Goal: Transaction & Acquisition: Download file/media

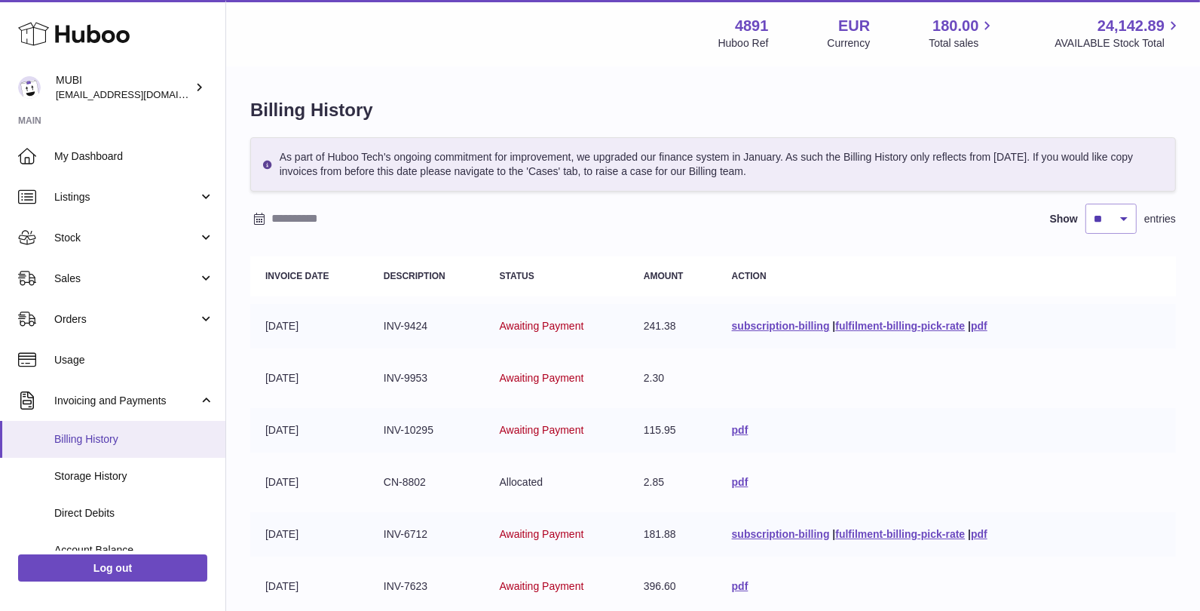
click at [60, 422] on link "Billing History" at bounding box center [112, 439] width 225 height 37
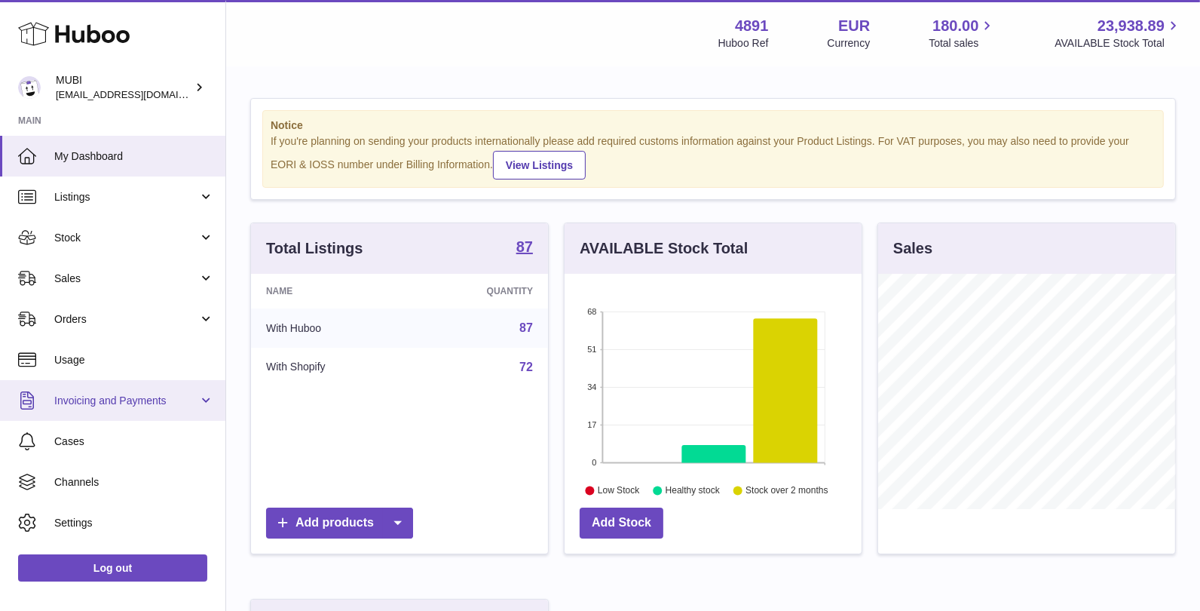
click at [121, 401] on span "Invoicing and Payments" at bounding box center [126, 401] width 144 height 14
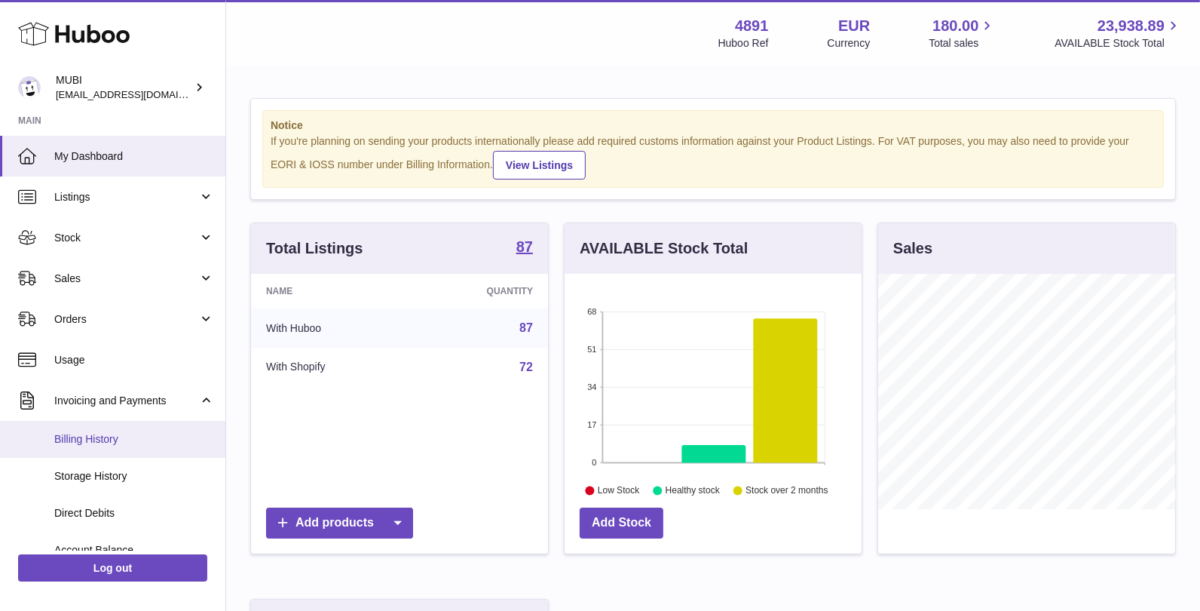
click at [119, 435] on span "Billing History" at bounding box center [134, 439] width 160 height 14
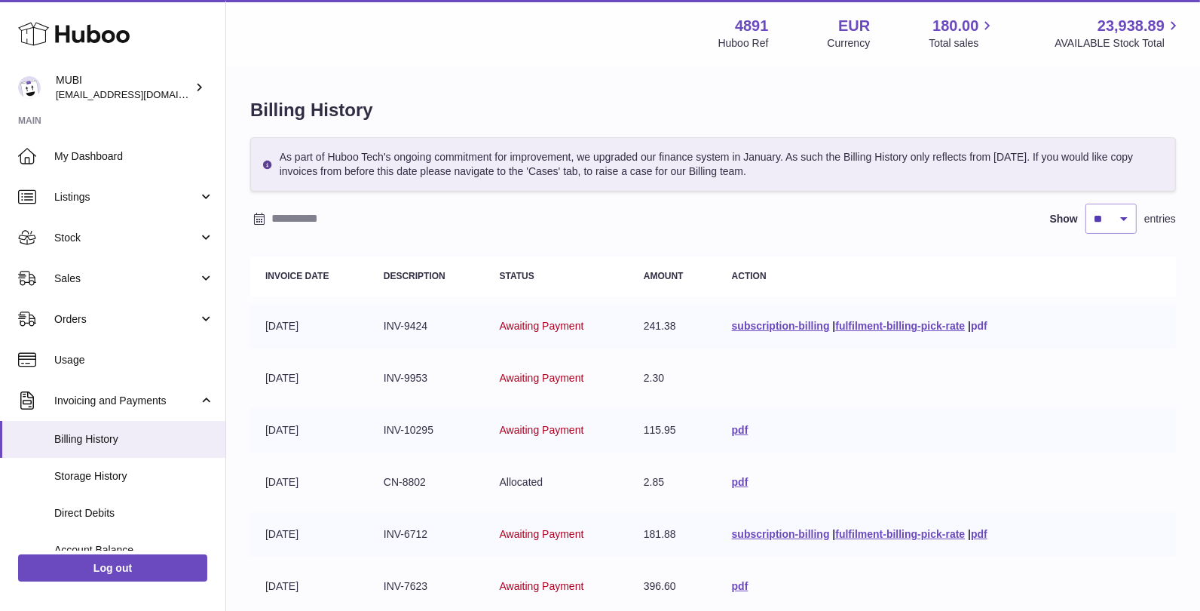
click at [982, 321] on link "pdf" at bounding box center [979, 326] width 17 height 12
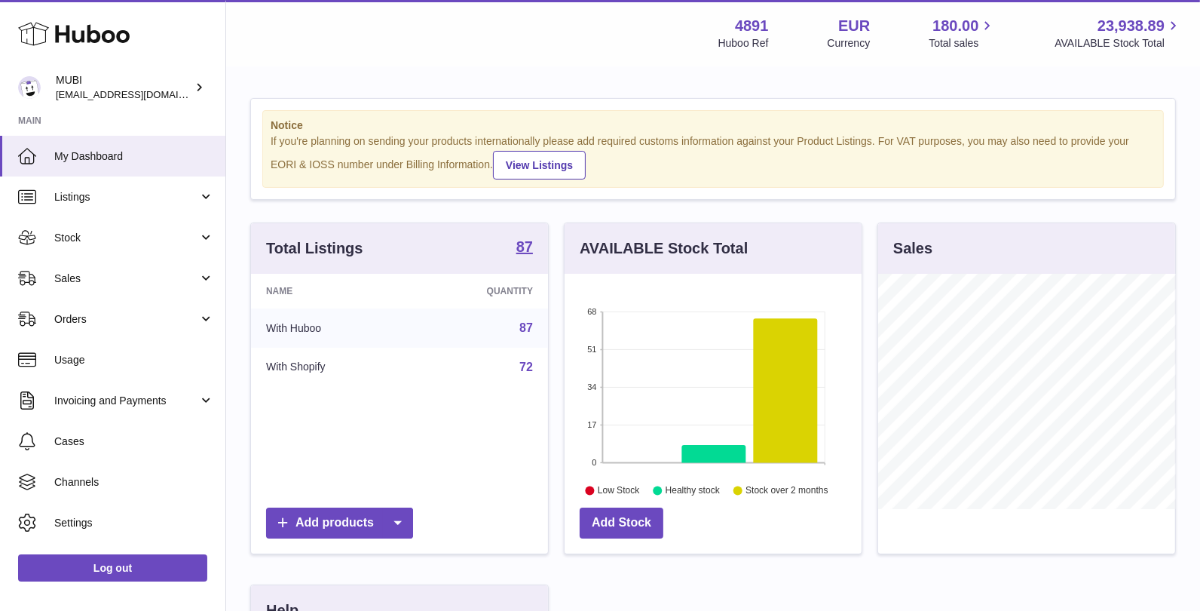
scroll to position [234, 298]
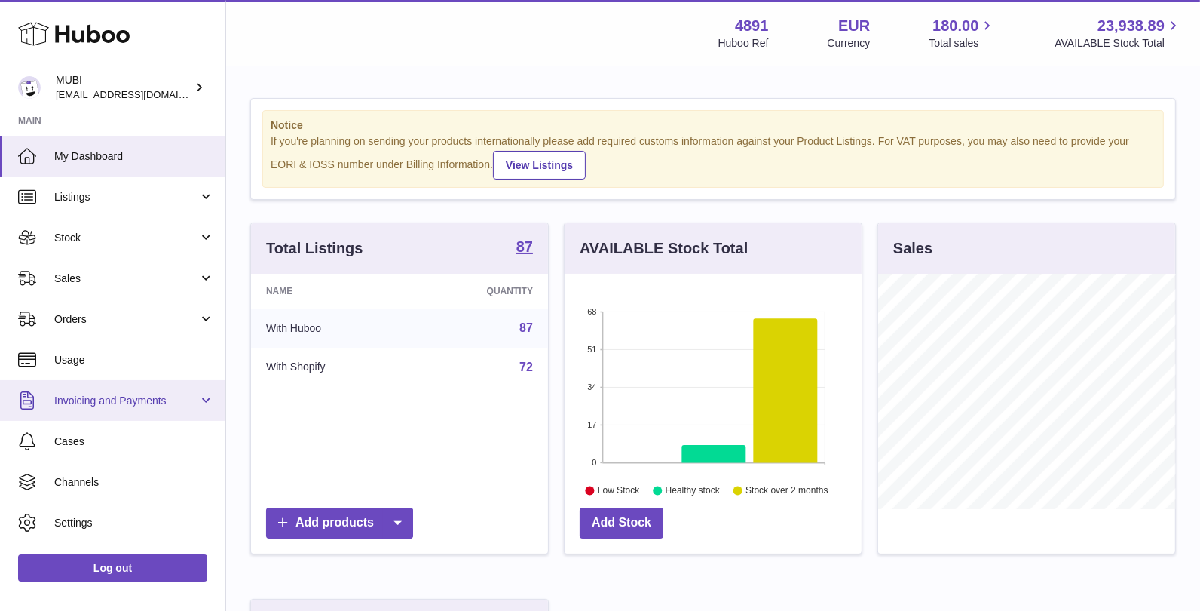
click at [124, 406] on span "Invoicing and Payments" at bounding box center [126, 401] width 144 height 14
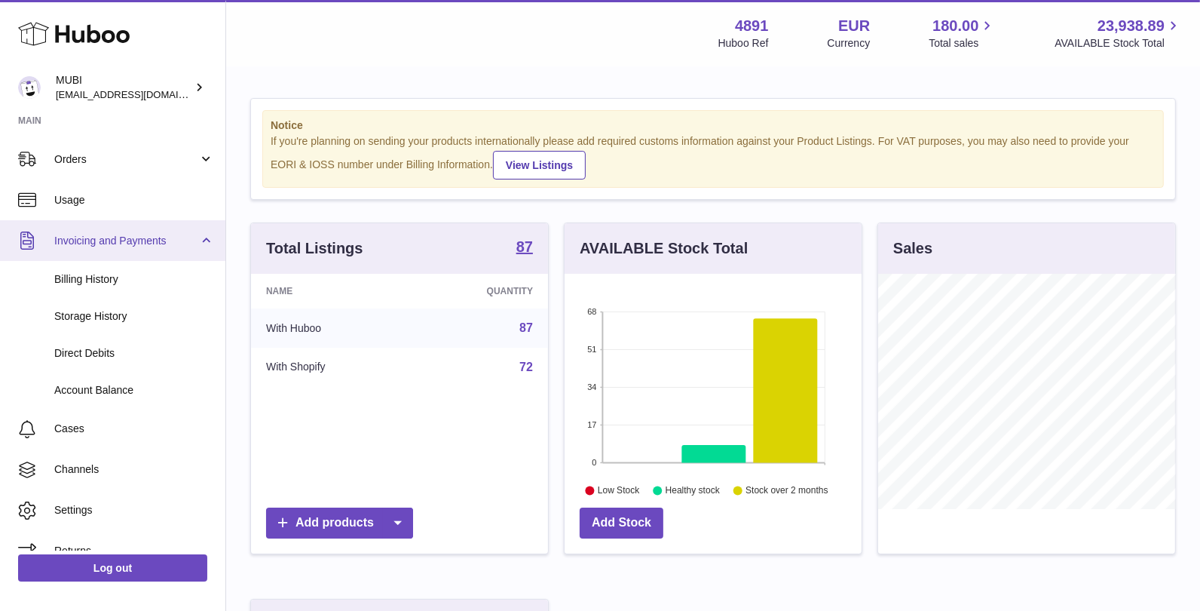
scroll to position [180, 0]
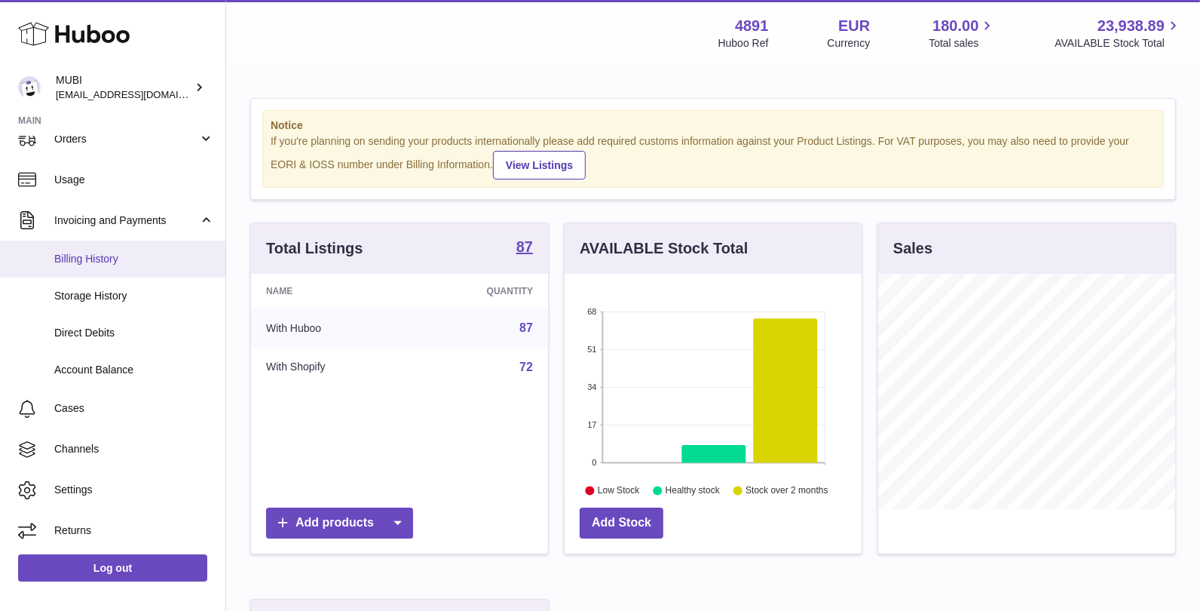
click at [86, 265] on span "Billing History" at bounding box center [134, 259] width 160 height 14
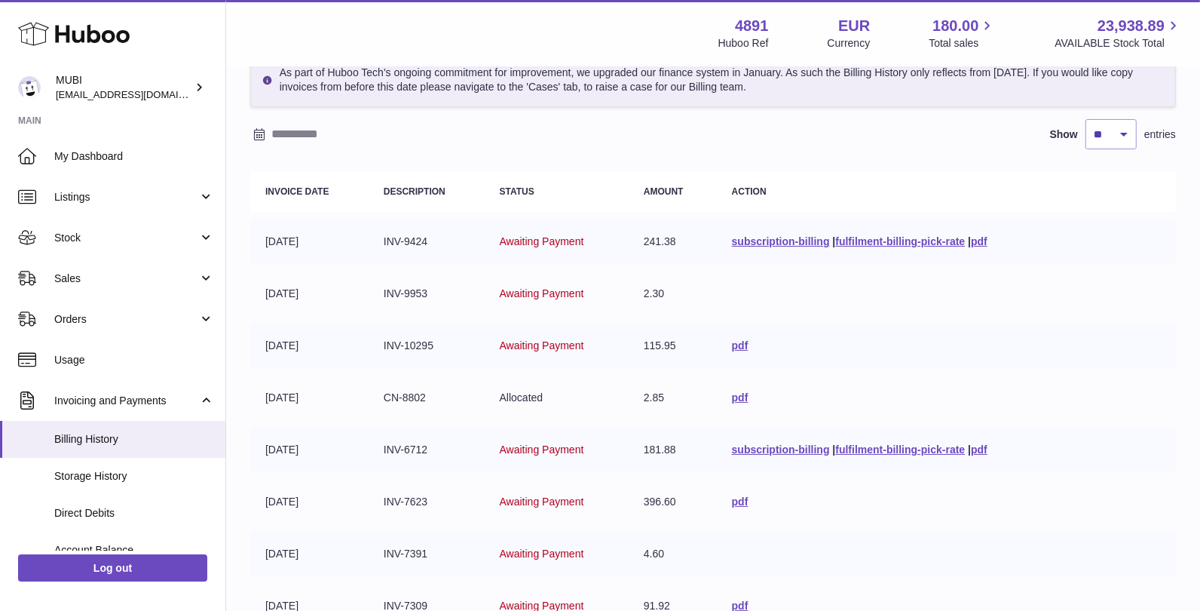
scroll to position [93, 0]
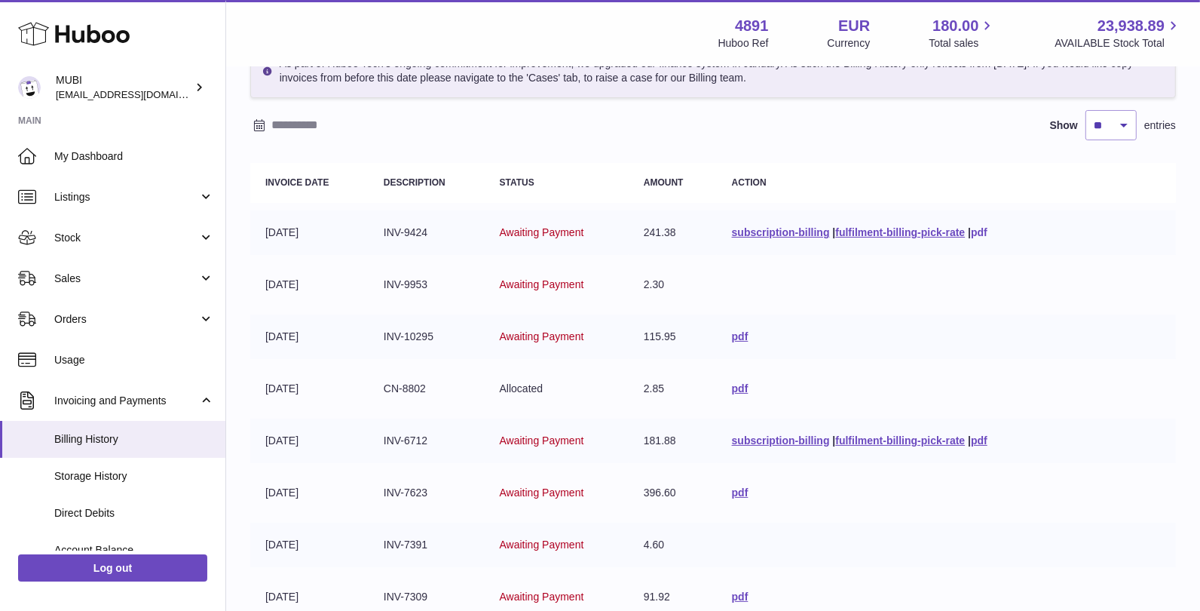
click at [972, 232] on link "pdf" at bounding box center [979, 232] width 17 height 12
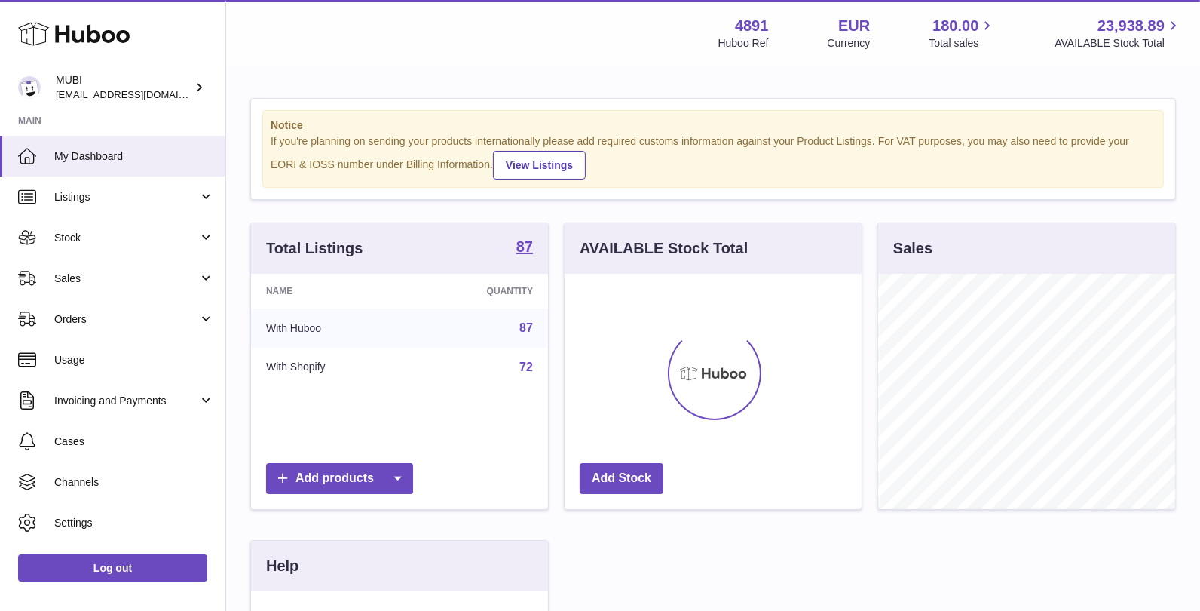
scroll to position [234, 298]
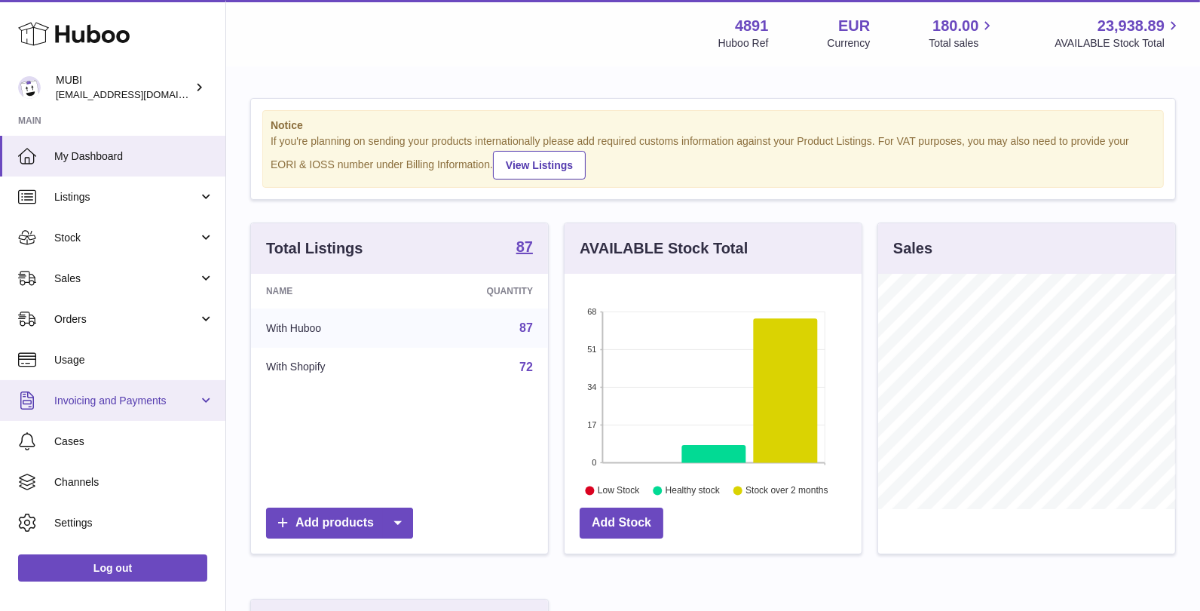
click at [146, 408] on link "Invoicing and Payments" at bounding box center [112, 400] width 225 height 41
click at [142, 420] on link "Invoicing and Payments" at bounding box center [112, 400] width 225 height 41
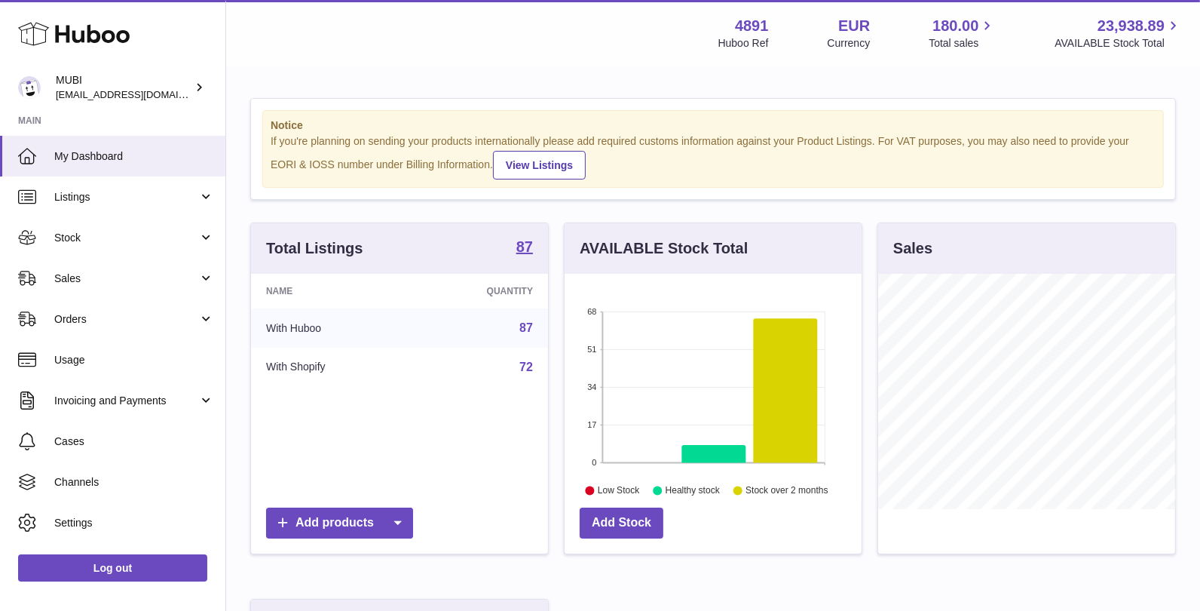
click at [142, 433] on ul "My Dashboard Listings Not with Huboo Listings with Huboo Bundles Stock Stock St…" at bounding box center [112, 360] width 225 height 448
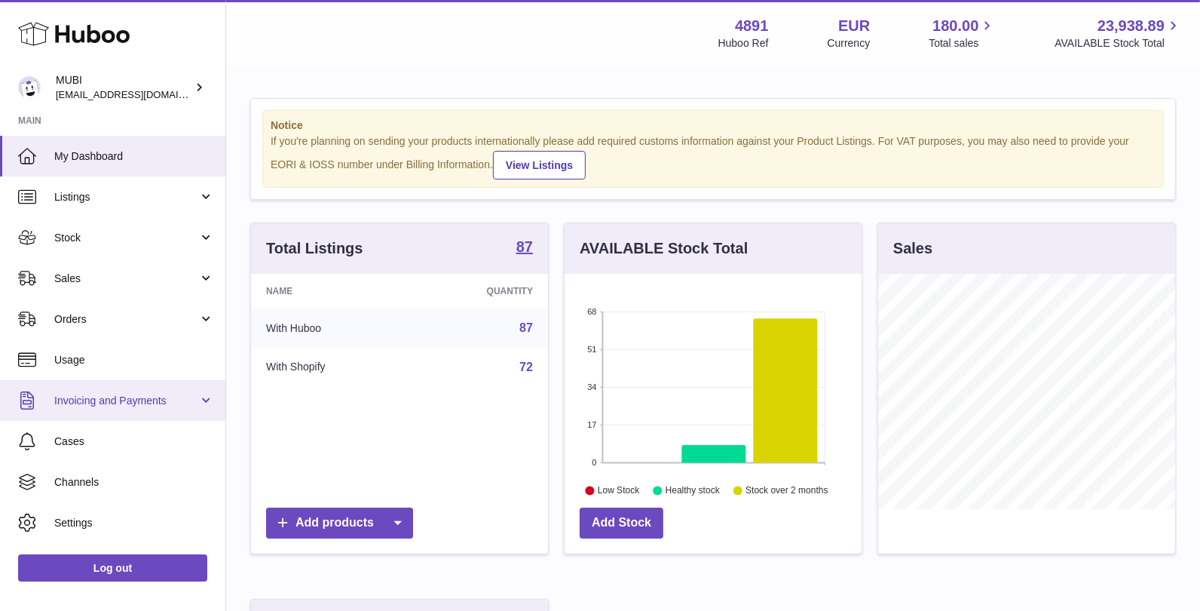
click at [142, 409] on link "Invoicing and Payments" at bounding box center [112, 400] width 225 height 41
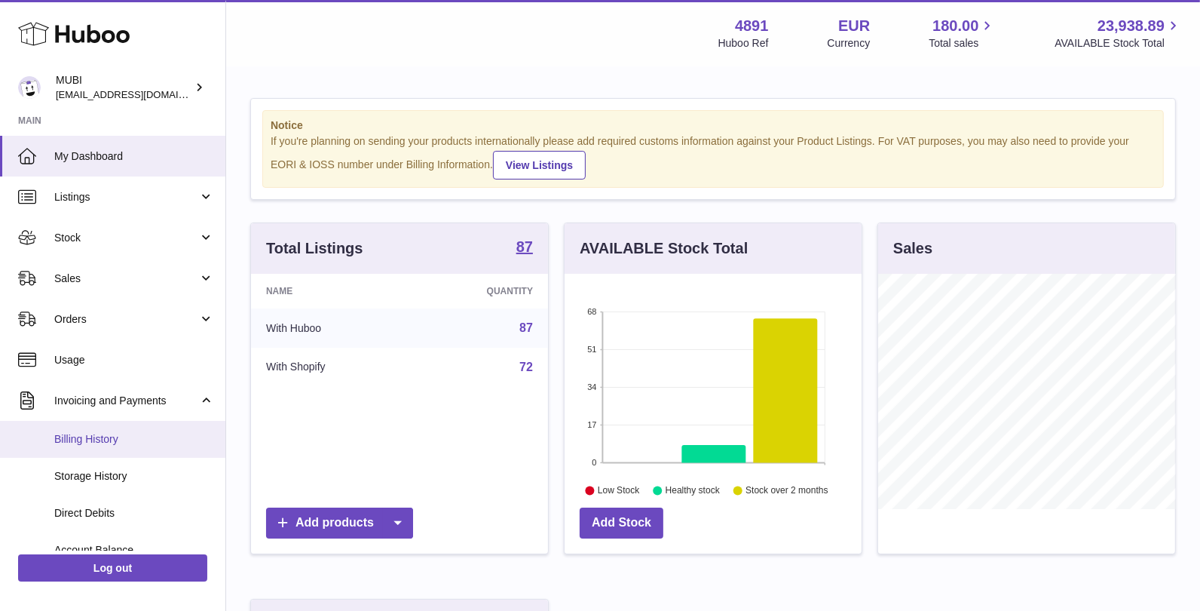
click at [148, 440] on span "Billing History" at bounding box center [134, 439] width 160 height 14
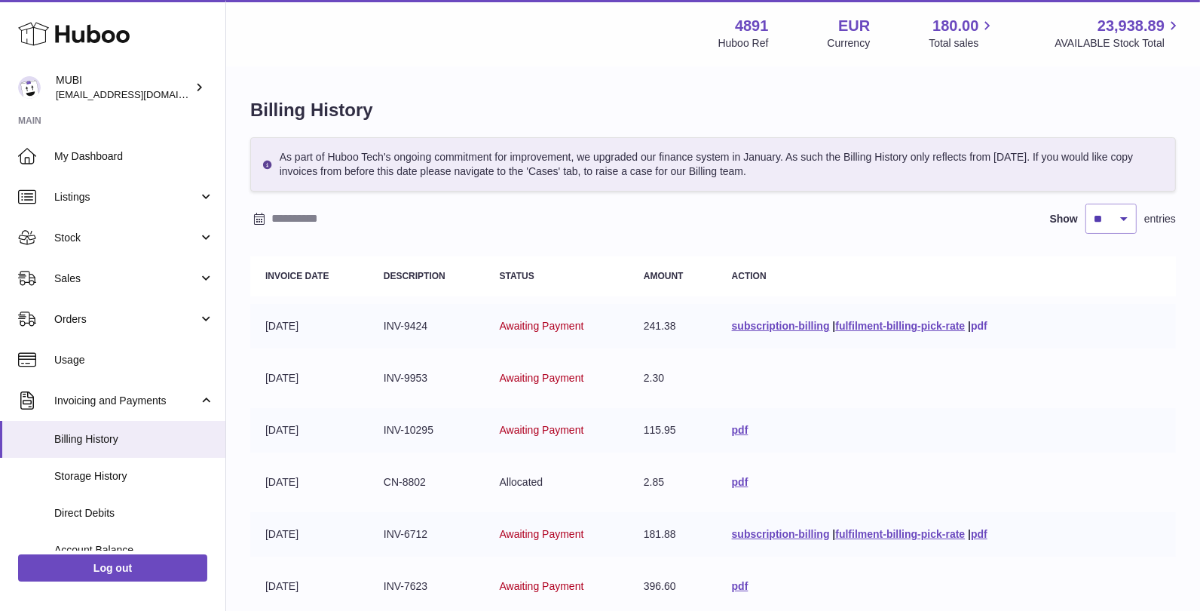
click at [980, 324] on link "pdf" at bounding box center [979, 326] width 17 height 12
click at [981, 327] on link "pdf" at bounding box center [979, 326] width 17 height 12
click at [733, 427] on link "pdf" at bounding box center [740, 430] width 17 height 12
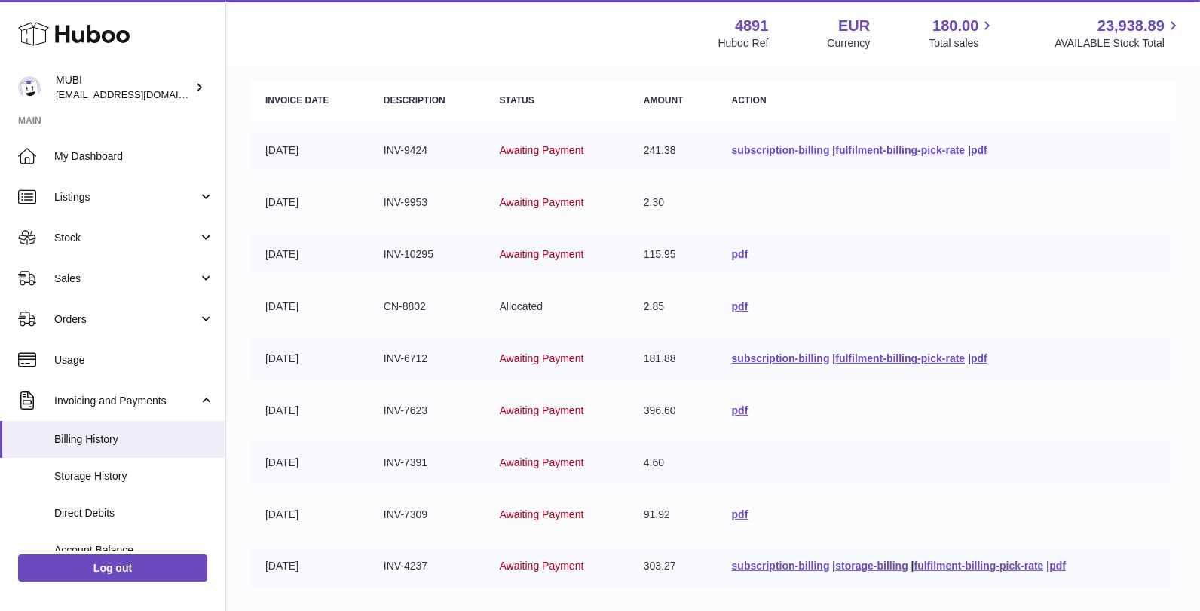
scroll to position [179, 0]
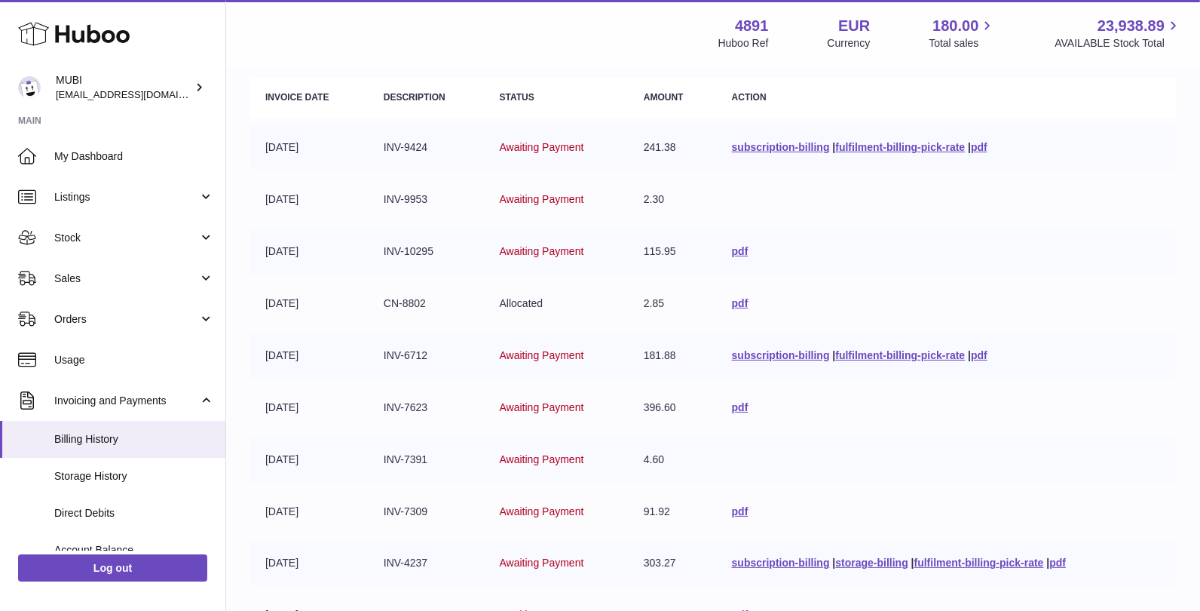
click at [988, 353] on td "subscription-billing | fulfilment-billing-pick-rate | pdf" at bounding box center [946, 355] width 459 height 44
click at [980, 353] on link "pdf" at bounding box center [979, 355] width 17 height 12
click at [724, 406] on td "pdf" at bounding box center [946, 407] width 459 height 44
click at [734, 407] on link "pdf" at bounding box center [740, 407] width 17 height 12
click at [735, 405] on link "pdf" at bounding box center [740, 407] width 17 height 12
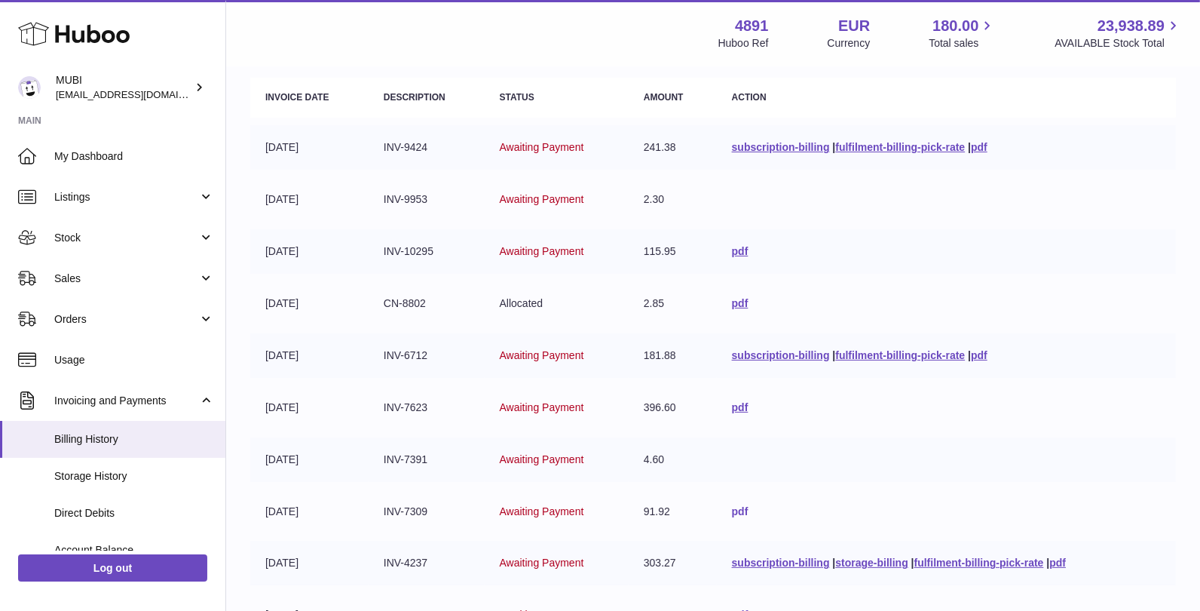
click at [735, 506] on link "pdf" at bounding box center [740, 511] width 17 height 12
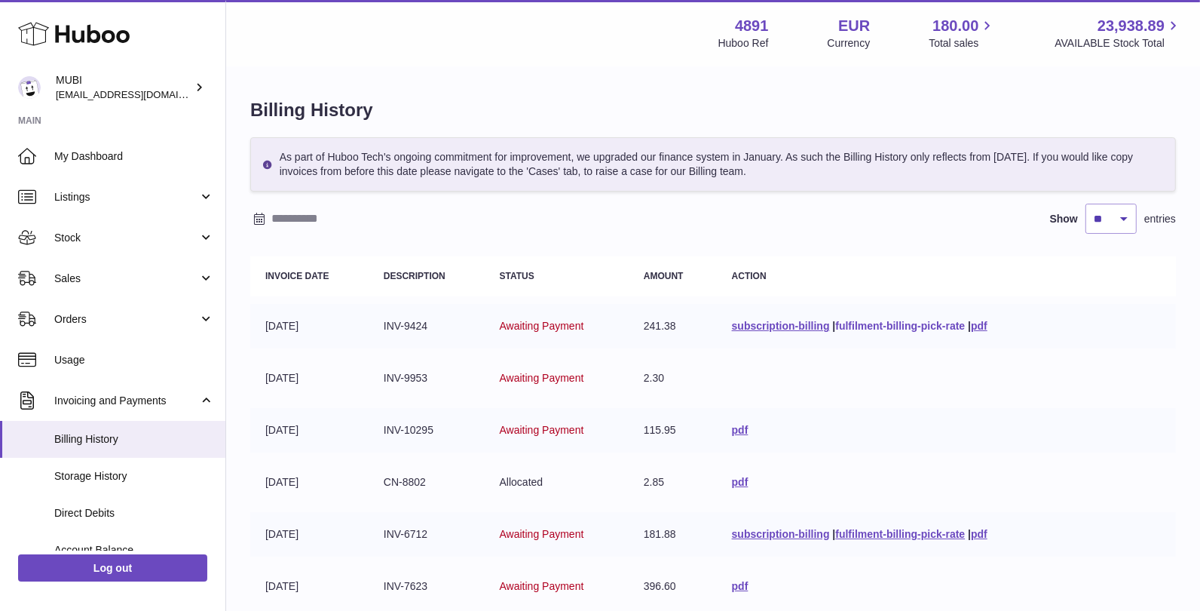
click at [892, 323] on link "fulfilment-billing-pick-rate" at bounding box center [900, 326] width 130 height 12
click at [798, 328] on link "subscription-billing" at bounding box center [781, 326] width 98 height 12
click at [735, 426] on link "pdf" at bounding box center [740, 430] width 17 height 12
click at [977, 324] on link "pdf" at bounding box center [979, 326] width 17 height 12
